Goal: Task Accomplishment & Management: Use online tool/utility

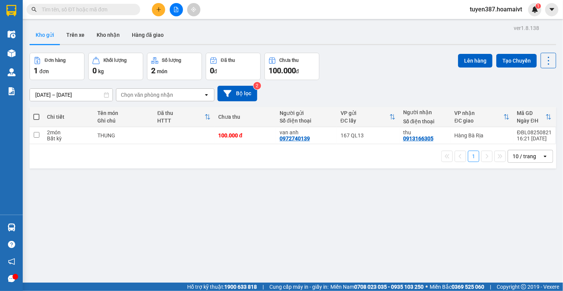
click at [522, 155] on div "10 / trang" at bounding box center [524, 156] width 23 height 8
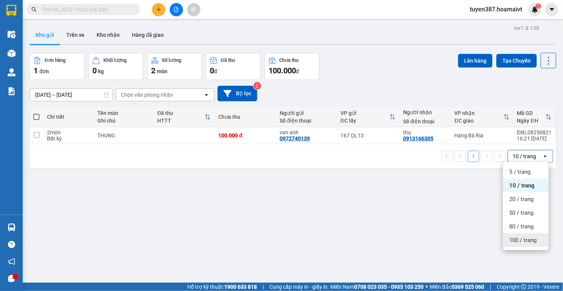
click at [517, 241] on span "100 / trang" at bounding box center [522, 240] width 27 height 8
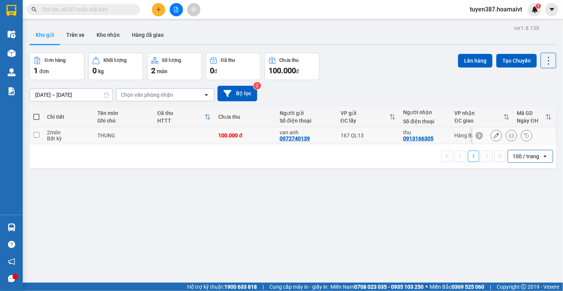
click at [185, 136] on td at bounding box center [183, 135] width 61 height 17
checkbox input "true"
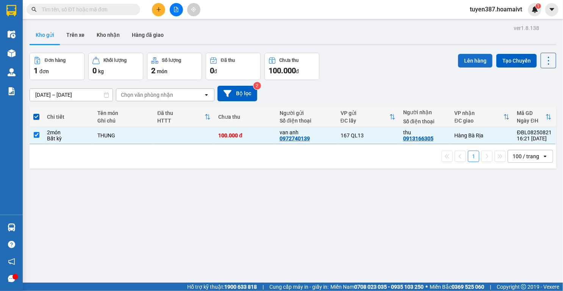
click at [477, 59] on button "Lên hàng" at bounding box center [475, 61] width 34 height 14
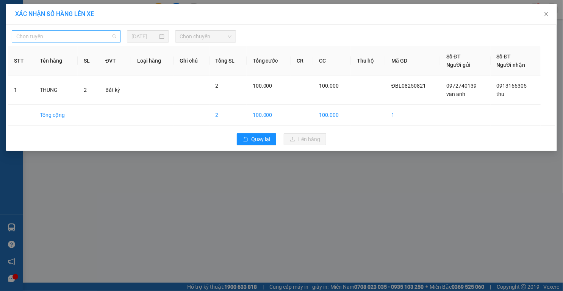
click at [89, 36] on span "Chọn tuyến" at bounding box center [66, 36] width 100 height 11
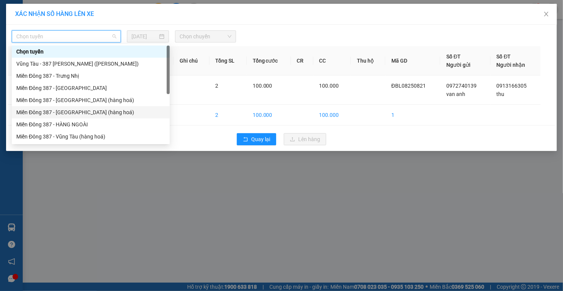
click at [85, 117] on div "Miền Đông 387 - Bà Rịa (hàng hoá)" at bounding box center [91, 112] width 158 height 12
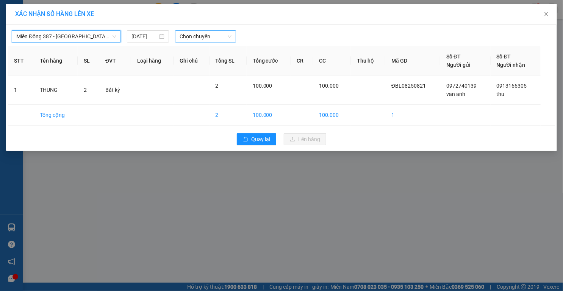
click at [194, 38] on span "Chọn chuyến" at bounding box center [206, 36] width 52 height 11
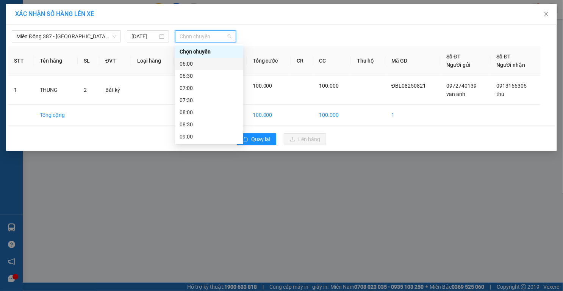
click at [191, 64] on div "06:00" at bounding box center [209, 63] width 59 height 8
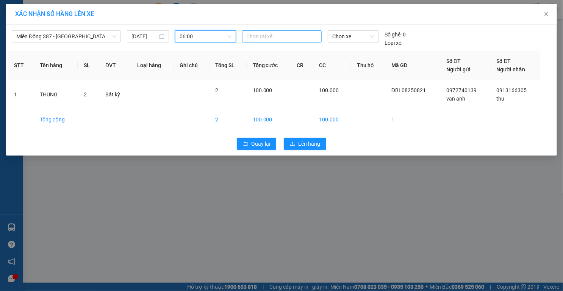
click at [291, 37] on div at bounding box center [282, 36] width 76 height 9
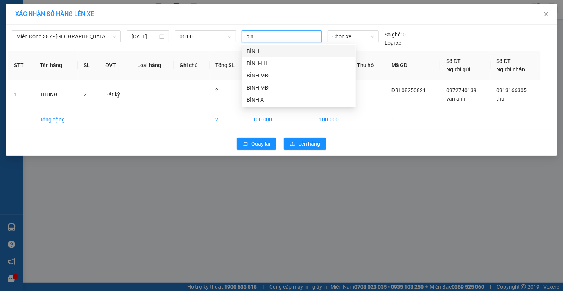
type input "binh"
click at [279, 74] on div "BÌNH MĐ" at bounding box center [299, 75] width 105 height 8
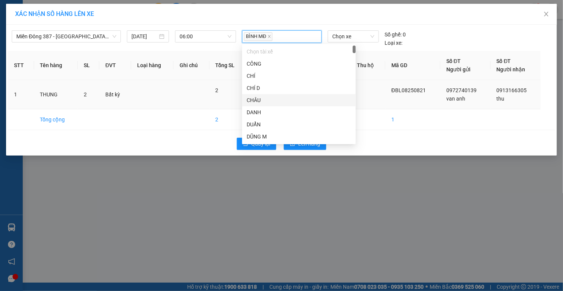
drag, startPoint x: 370, startPoint y: 100, endPoint x: 372, endPoint y: 80, distance: 20.6
click at [370, 97] on td at bounding box center [368, 94] width 34 height 29
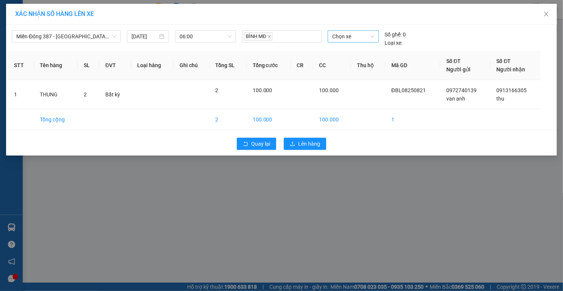
click at [365, 36] on span "Chọn xe" at bounding box center [353, 36] width 42 height 11
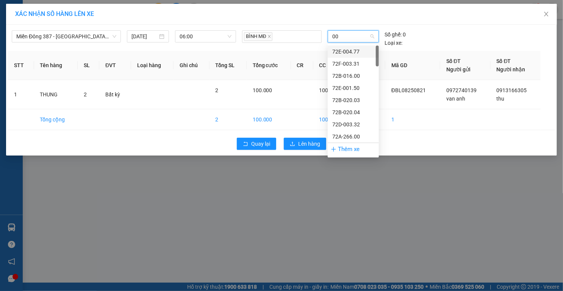
type input "009"
click at [358, 113] on div "72H-070.09" at bounding box center [353, 112] width 42 height 8
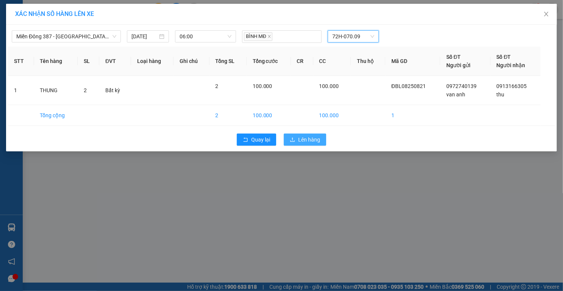
click at [297, 141] on button "Lên hàng" at bounding box center [305, 139] width 42 height 12
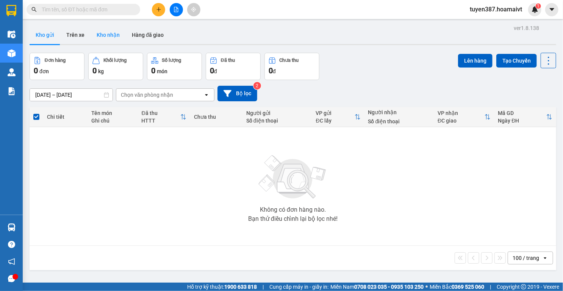
click at [103, 36] on button "Kho nhận" at bounding box center [108, 35] width 35 height 18
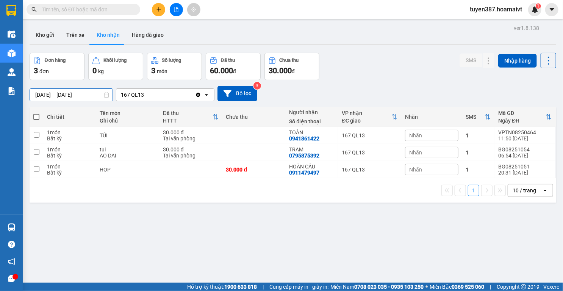
click at [69, 94] on input "14/08/2025 – 15/08/2025" at bounding box center [71, 95] width 83 height 12
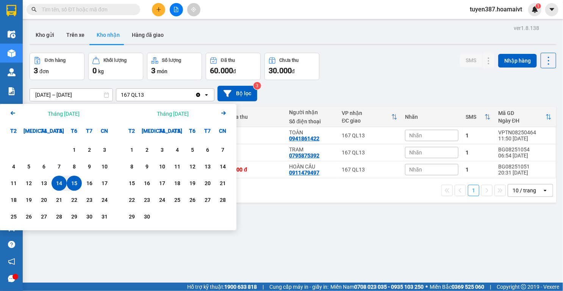
click at [11, 112] on icon "Arrow Left" at bounding box center [12, 112] width 9 height 9
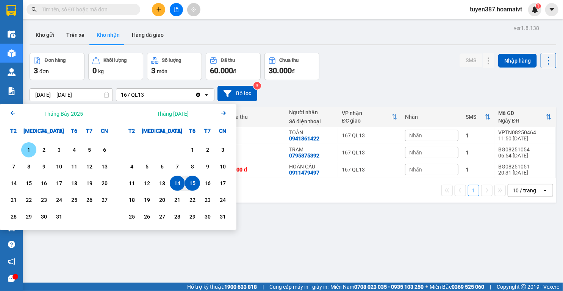
drag, startPoint x: 27, startPoint y: 152, endPoint x: 37, endPoint y: 152, distance: 9.5
click at [28, 152] on div "1" at bounding box center [28, 149] width 11 height 9
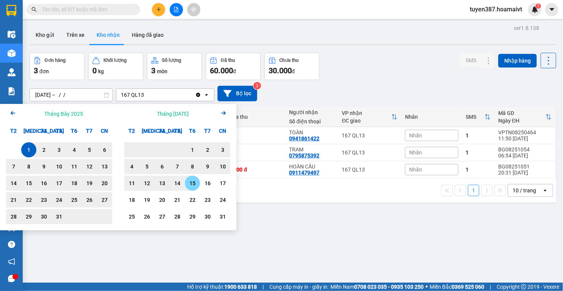
click at [193, 185] on div "15" at bounding box center [192, 182] width 11 height 9
type input "01/07/2025 – 15/08/2025"
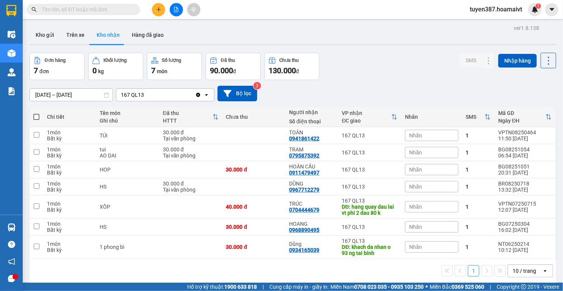
click at [527, 268] on div "10 / trang" at bounding box center [524, 271] width 23 height 8
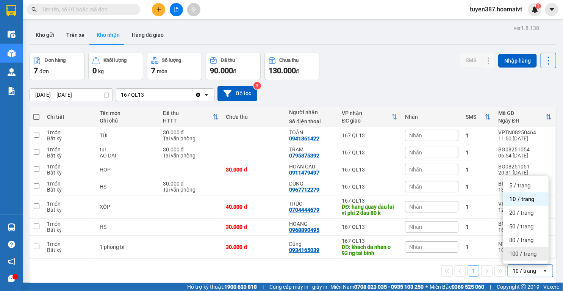
click at [518, 254] on span "100 / trang" at bounding box center [522, 254] width 27 height 8
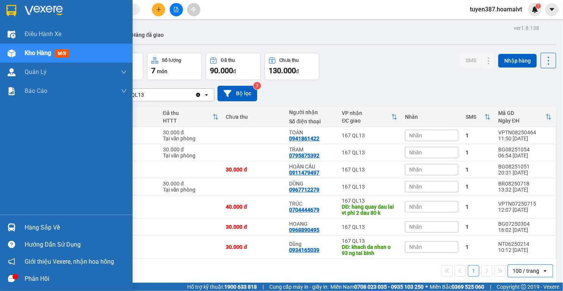
click at [11, 229] on img at bounding box center [12, 227] width 8 height 8
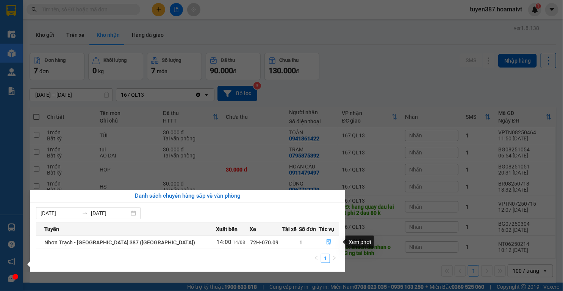
click at [327, 241] on icon "file-done" at bounding box center [329, 241] width 5 height 5
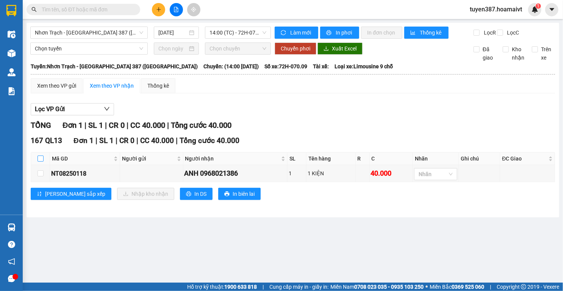
click at [39, 161] on label at bounding box center [41, 158] width 6 height 8
click at [39, 161] on input "checkbox" at bounding box center [41, 158] width 6 height 6
checkbox input "true"
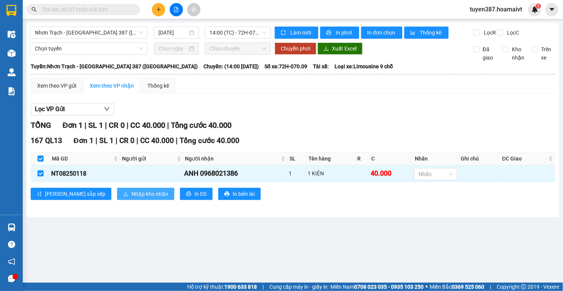
click at [131, 197] on span "Nhập kho nhận" at bounding box center [149, 193] width 37 height 8
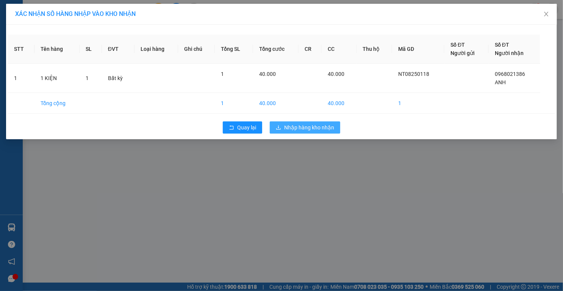
click at [299, 127] on span "Nhập hàng kho nhận" at bounding box center [309, 127] width 50 height 8
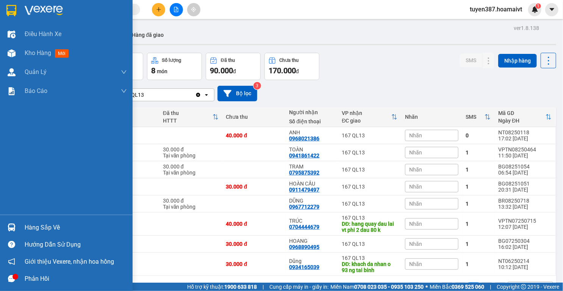
click at [14, 228] on img at bounding box center [12, 227] width 8 height 8
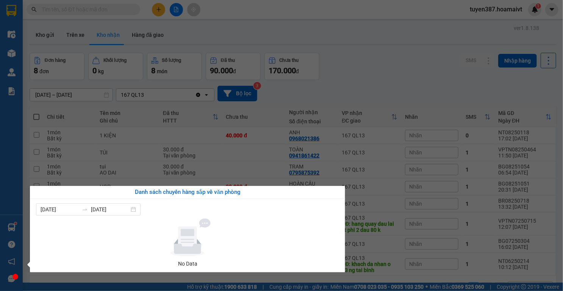
click at [370, 23] on section "Kết quả tìm kiếm ( 0 ) Bộ lọc No Data tuyen387.hoamaivt 1 Điều hành xe Kho hàng…" at bounding box center [281, 145] width 563 height 291
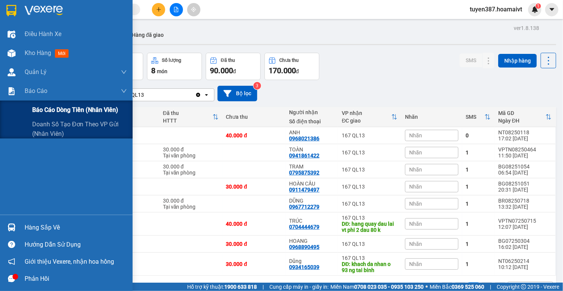
click at [44, 108] on span "Báo cáo dòng tiền (nhân viên)" at bounding box center [75, 109] width 86 height 9
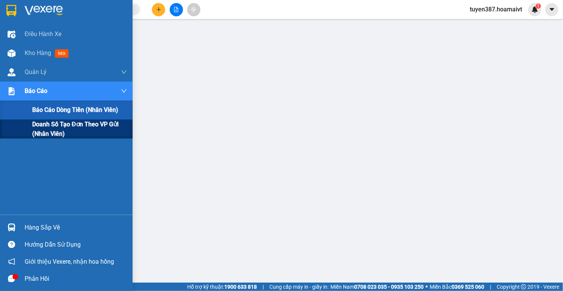
click at [39, 123] on span "Doanh số tạo đơn theo VP gửi (nhân viên)" at bounding box center [79, 128] width 95 height 19
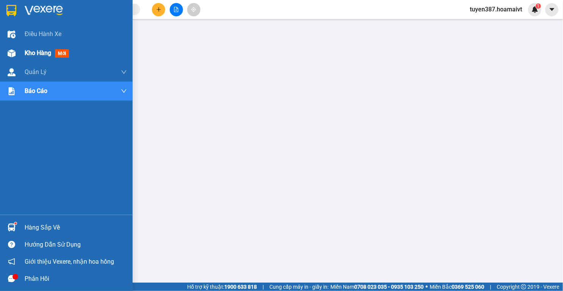
click at [7, 55] on div at bounding box center [11, 53] width 13 height 13
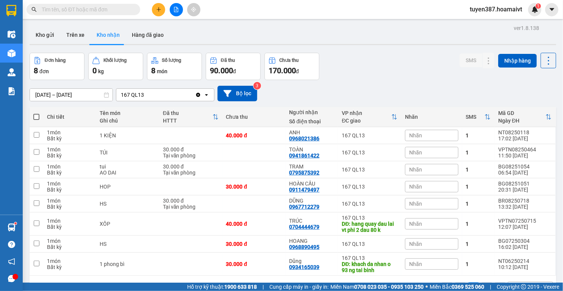
click at [110, 36] on button "Kho nhận" at bounding box center [108, 35] width 35 height 18
click at [471, 170] on icon at bounding box center [473, 169] width 5 height 5
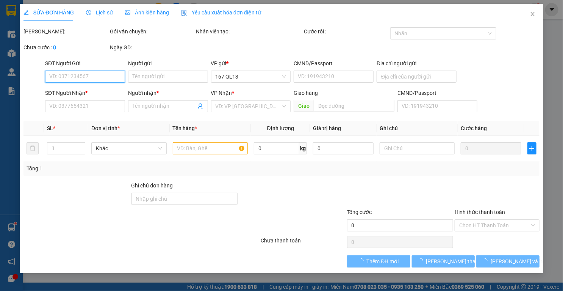
type input "0393769348"
type input "OANH"
type input "0795875392"
type input "TRAM"
type input "30.000"
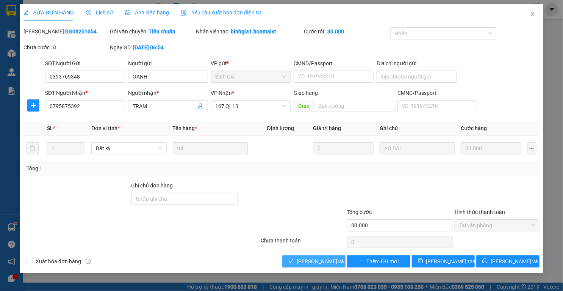
drag, startPoint x: 312, startPoint y: 262, endPoint x: 416, endPoint y: 161, distance: 145.0
click at [312, 262] on span "Lưu và Giao hàng" at bounding box center [333, 261] width 73 height 8
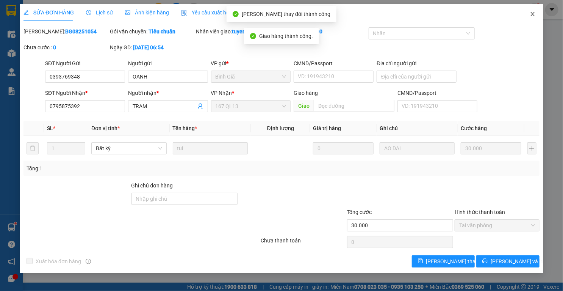
click at [533, 15] on icon "close" at bounding box center [532, 14] width 4 height 5
